Goal: Navigation & Orientation: Find specific page/section

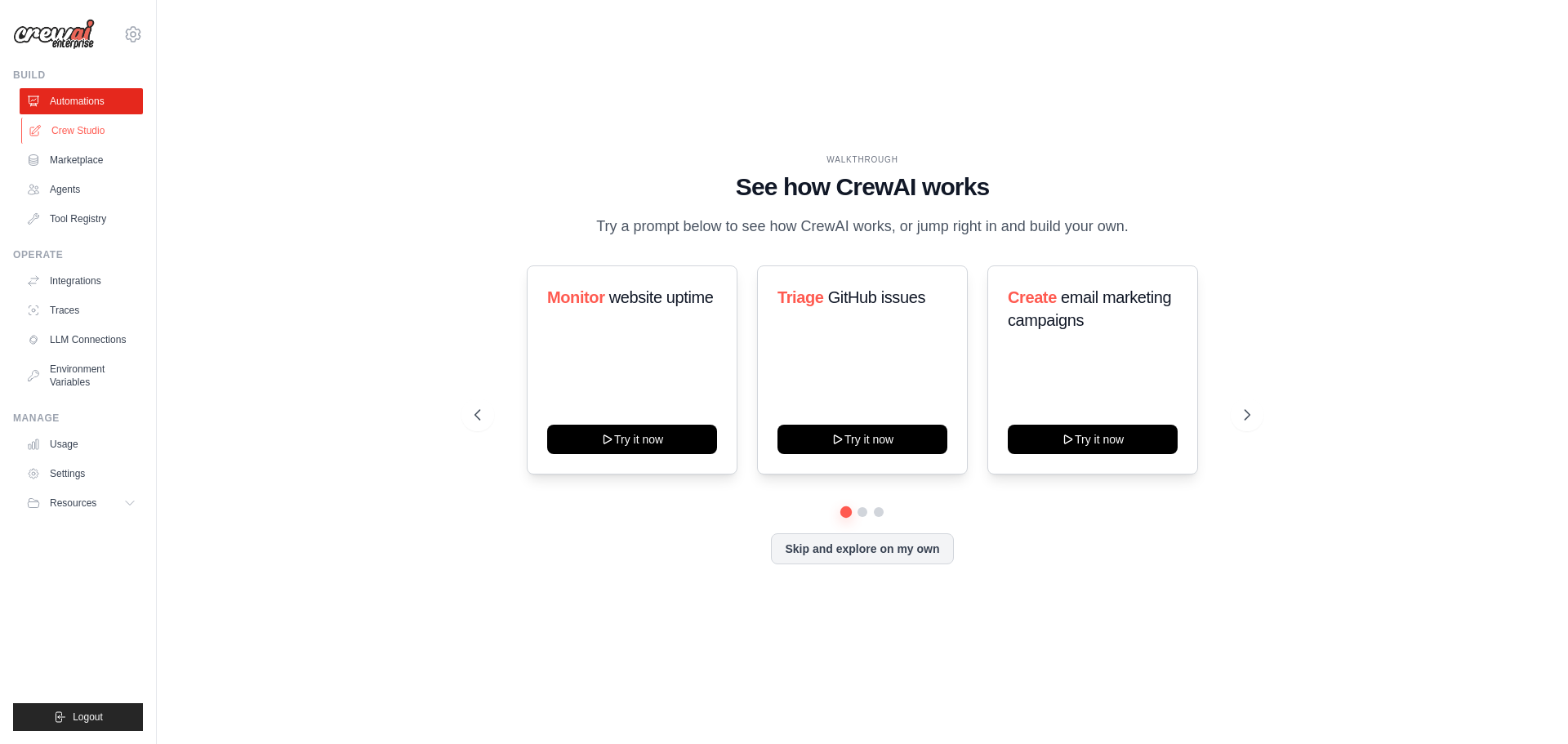
click at [82, 132] on link "Crew Studio" at bounding box center [83, 131] width 124 height 26
